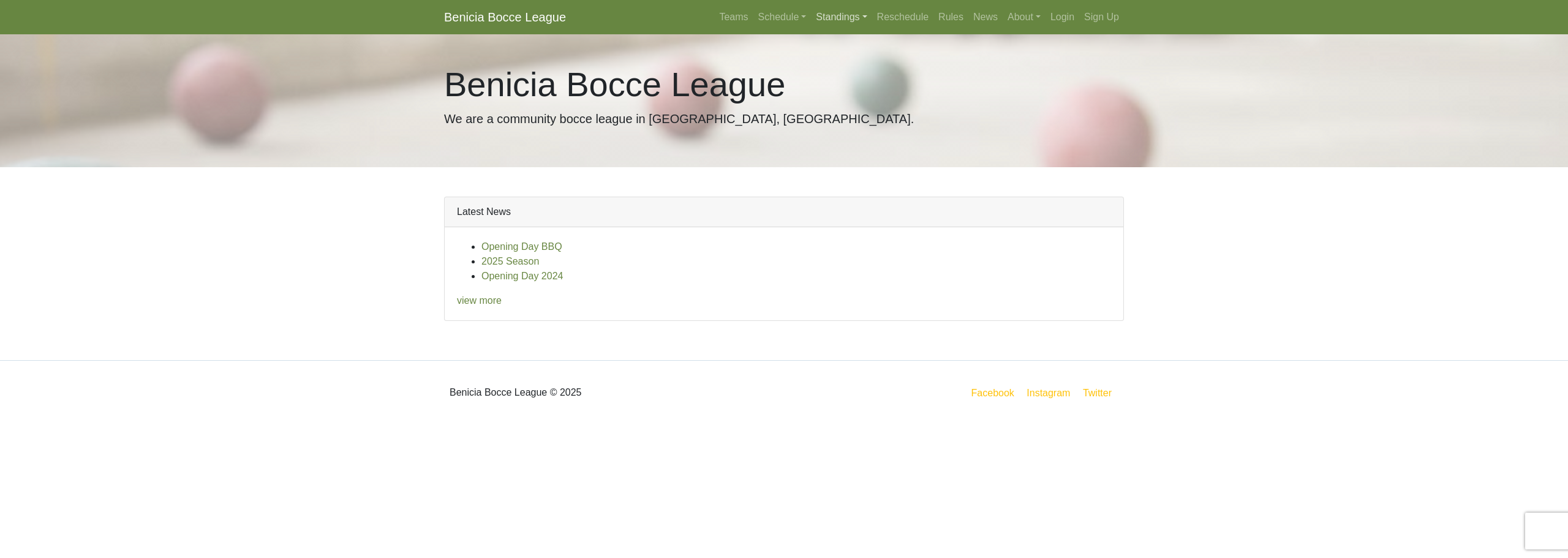
click at [851, 15] on link "Standings" at bounding box center [841, 17] width 61 height 24
click at [848, 123] on link "[DATE] Night" at bounding box center [861, 124] width 99 height 20
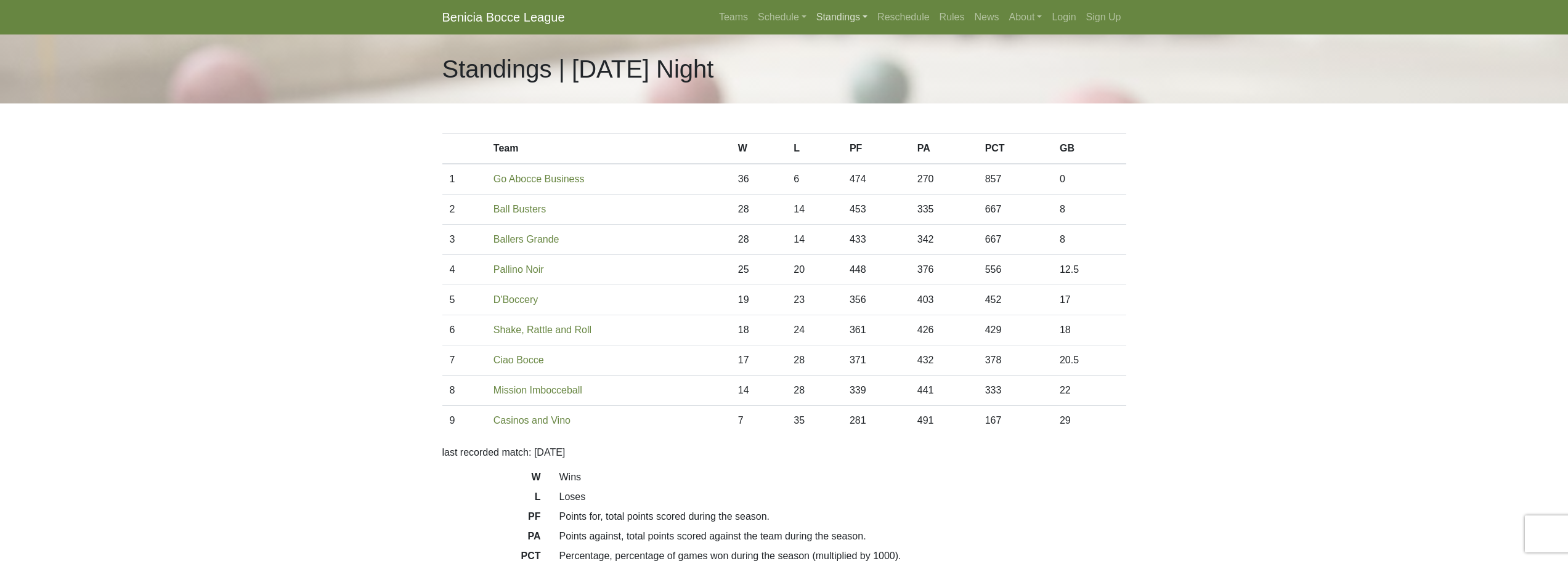
click at [859, 13] on link "Standings" at bounding box center [842, 17] width 61 height 24
click at [851, 87] on link "[DATE] Night" at bounding box center [861, 86] width 99 height 20
